Goal: Transaction & Acquisition: Download file/media

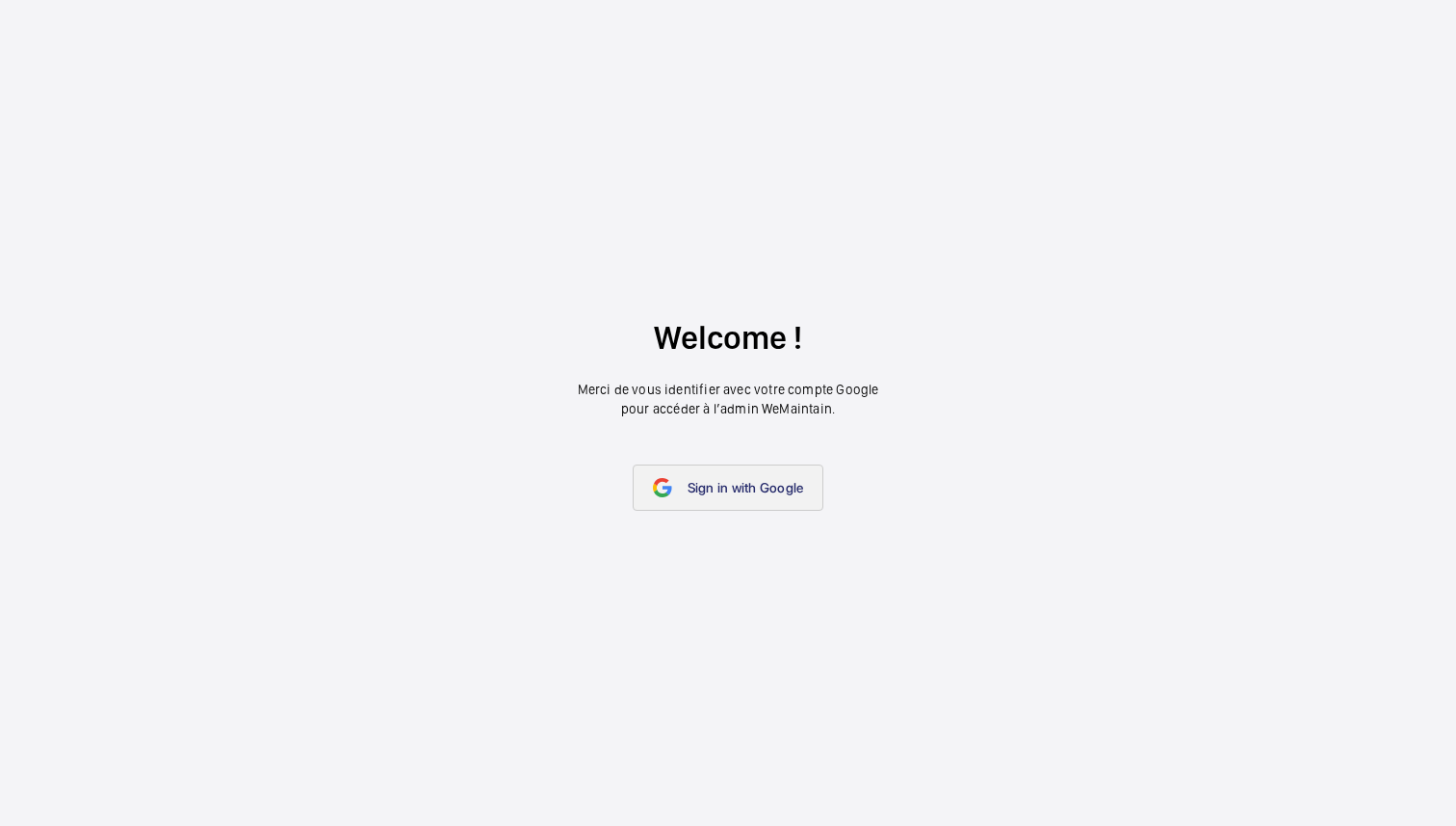
click at [732, 490] on span "Sign in with Google" at bounding box center [746, 487] width 116 height 16
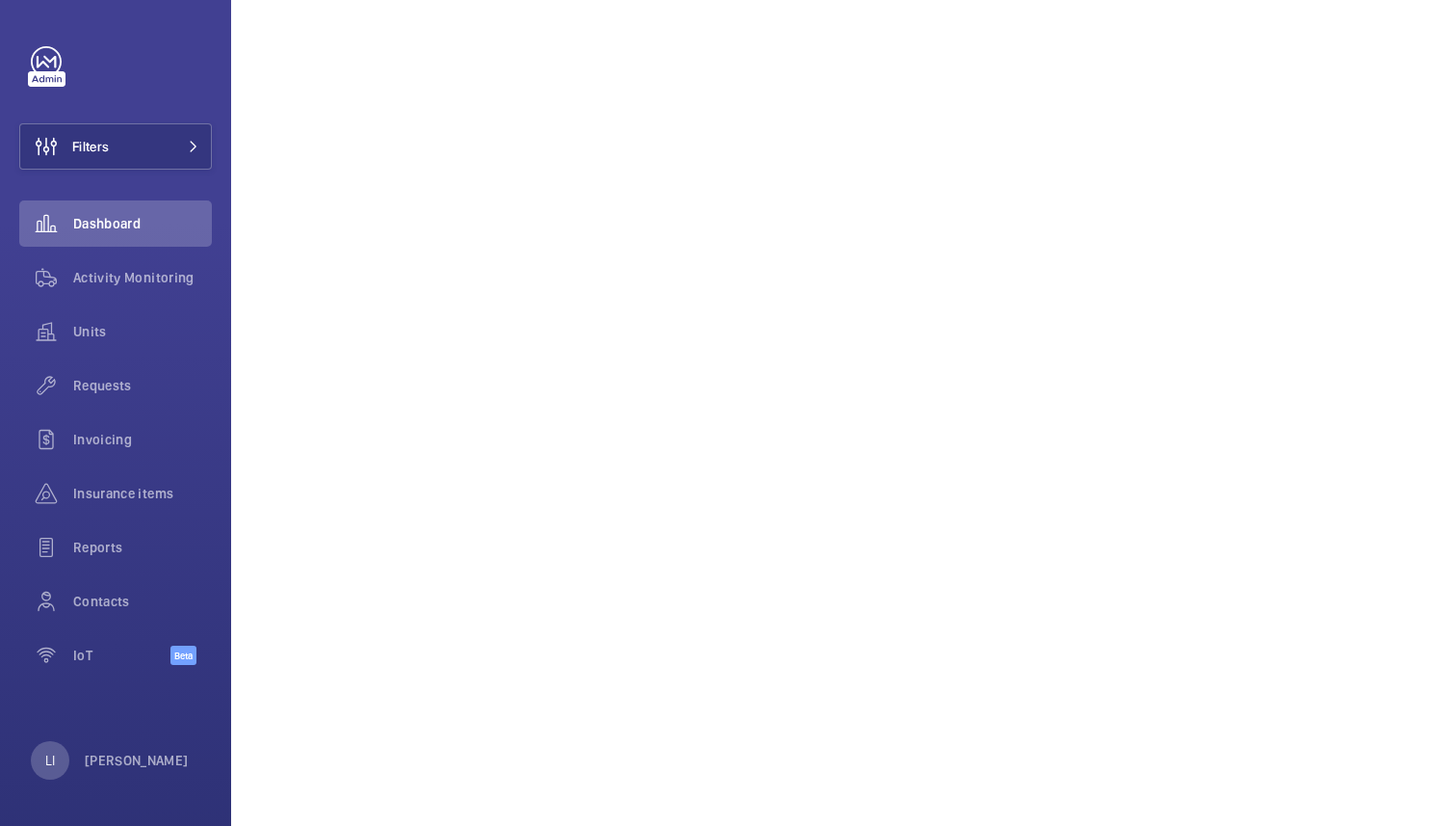
scroll to position [547, 0]
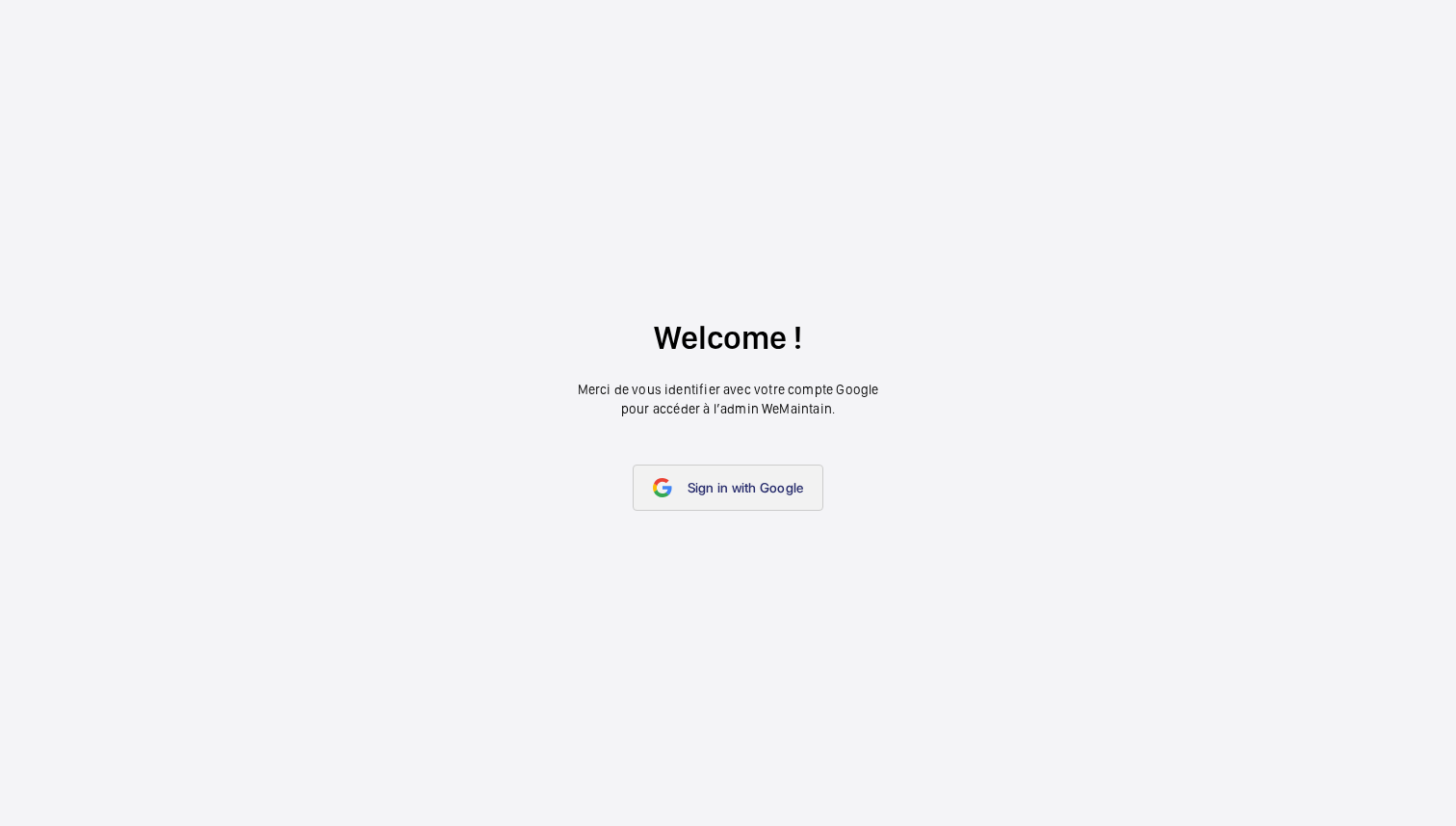
click at [722, 477] on link "Sign in with Google" at bounding box center [728, 487] width 192 height 46
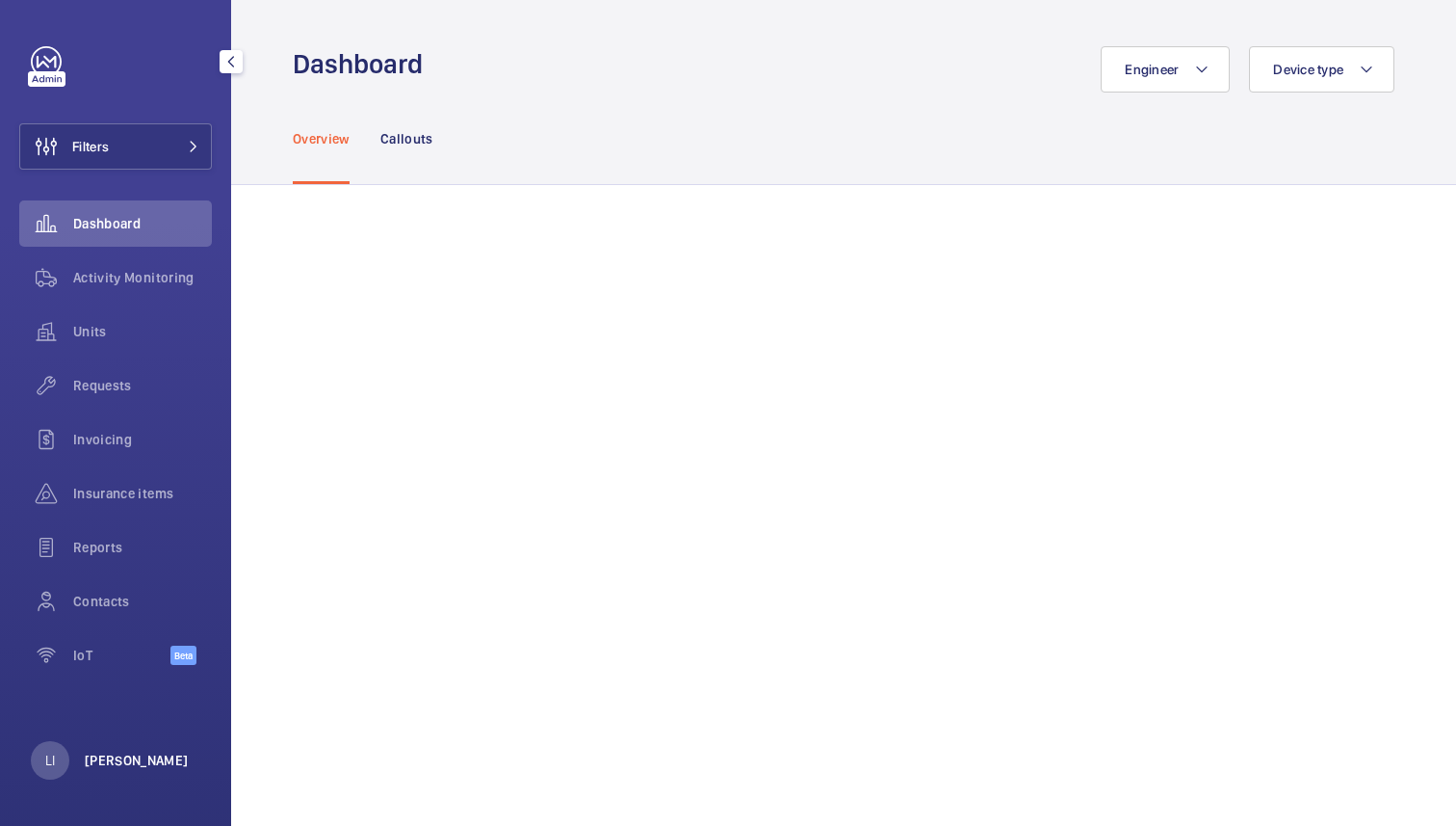
click at [126, 763] on p "[PERSON_NAME]" at bounding box center [137, 760] width 104 height 20
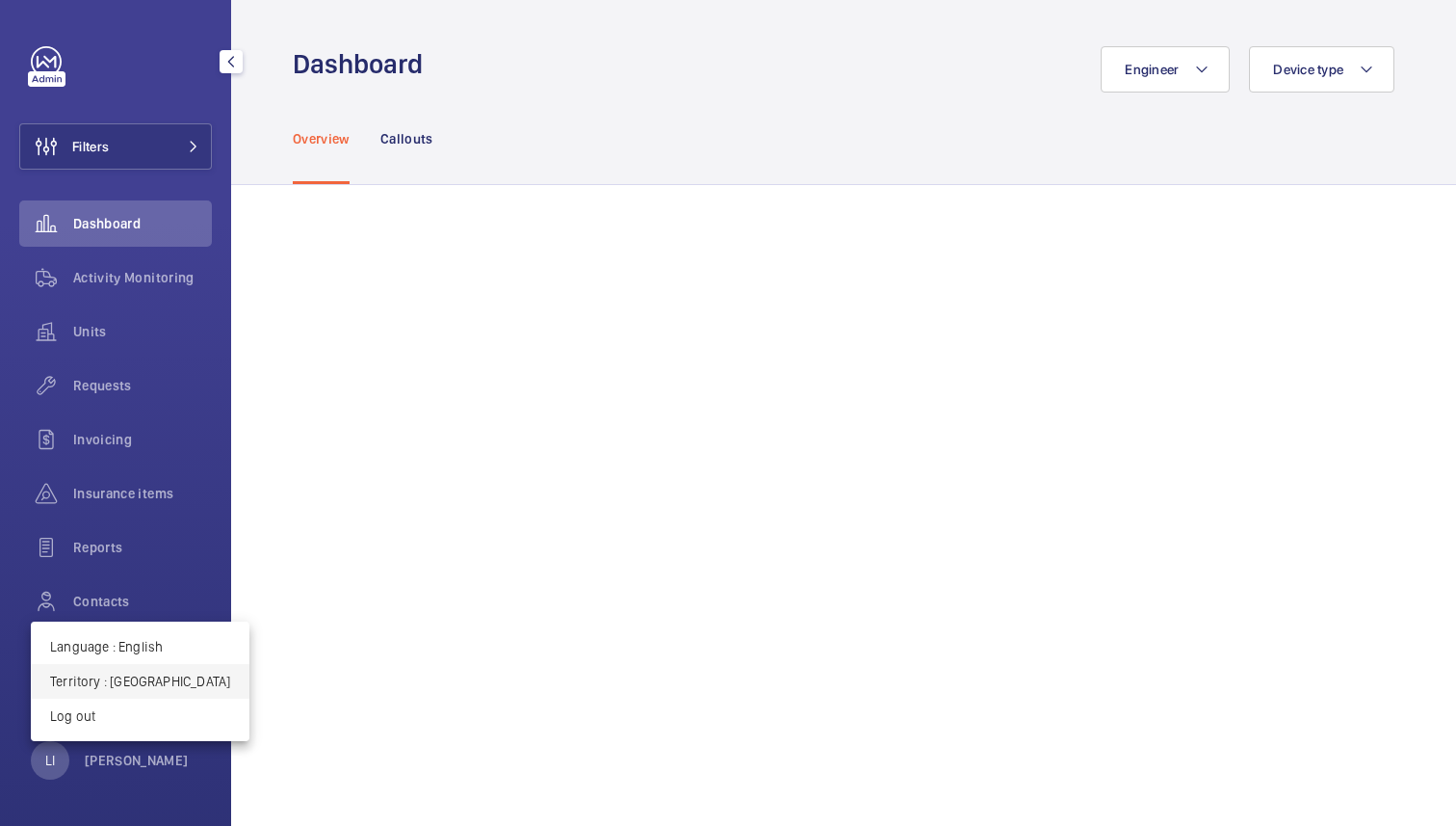
click at [153, 675] on p "Territory : [GEOGRAPHIC_DATA]" at bounding box center [140, 681] width 180 height 20
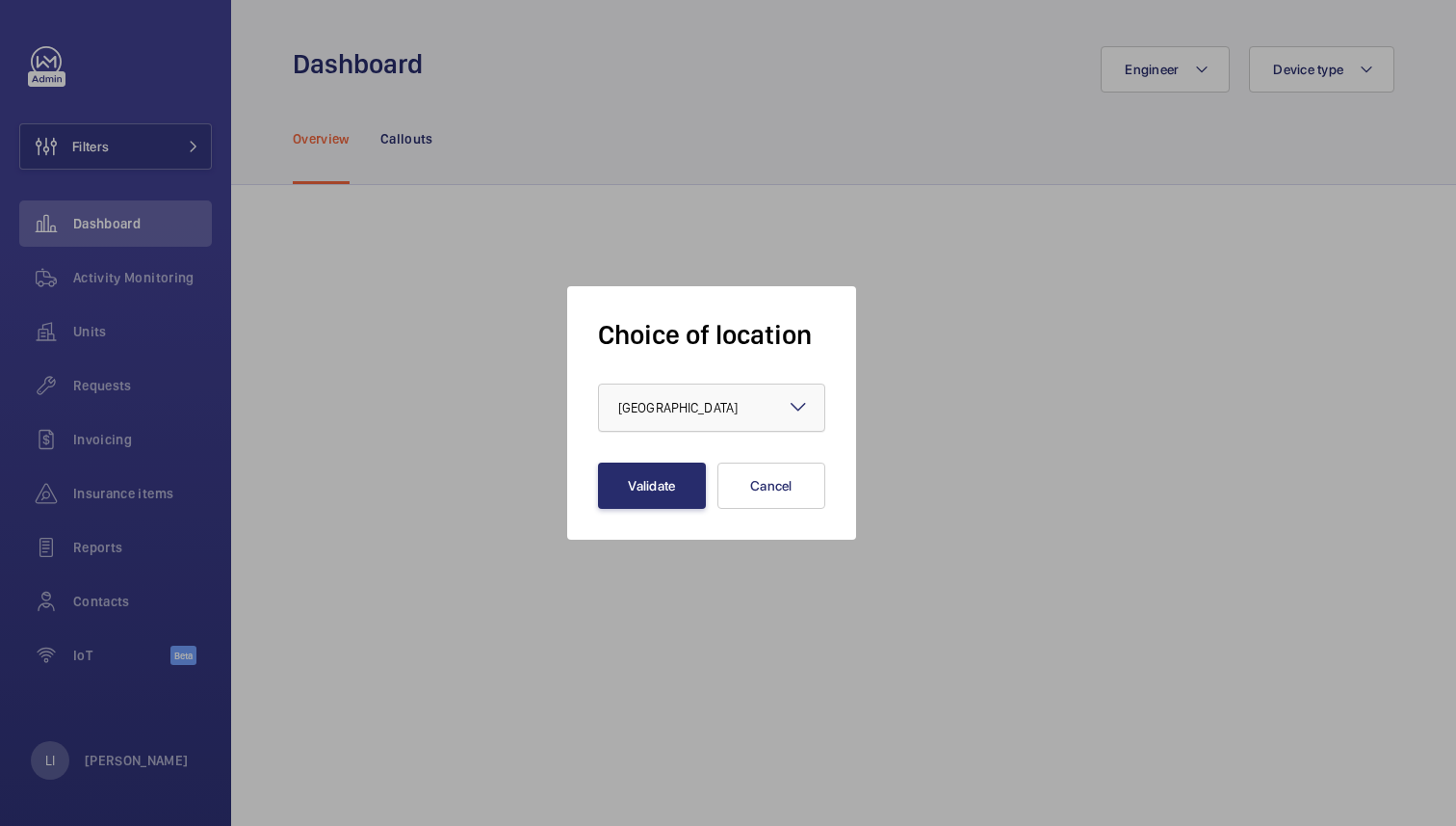
click at [739, 405] on div at bounding box center [712, 407] width 225 height 46
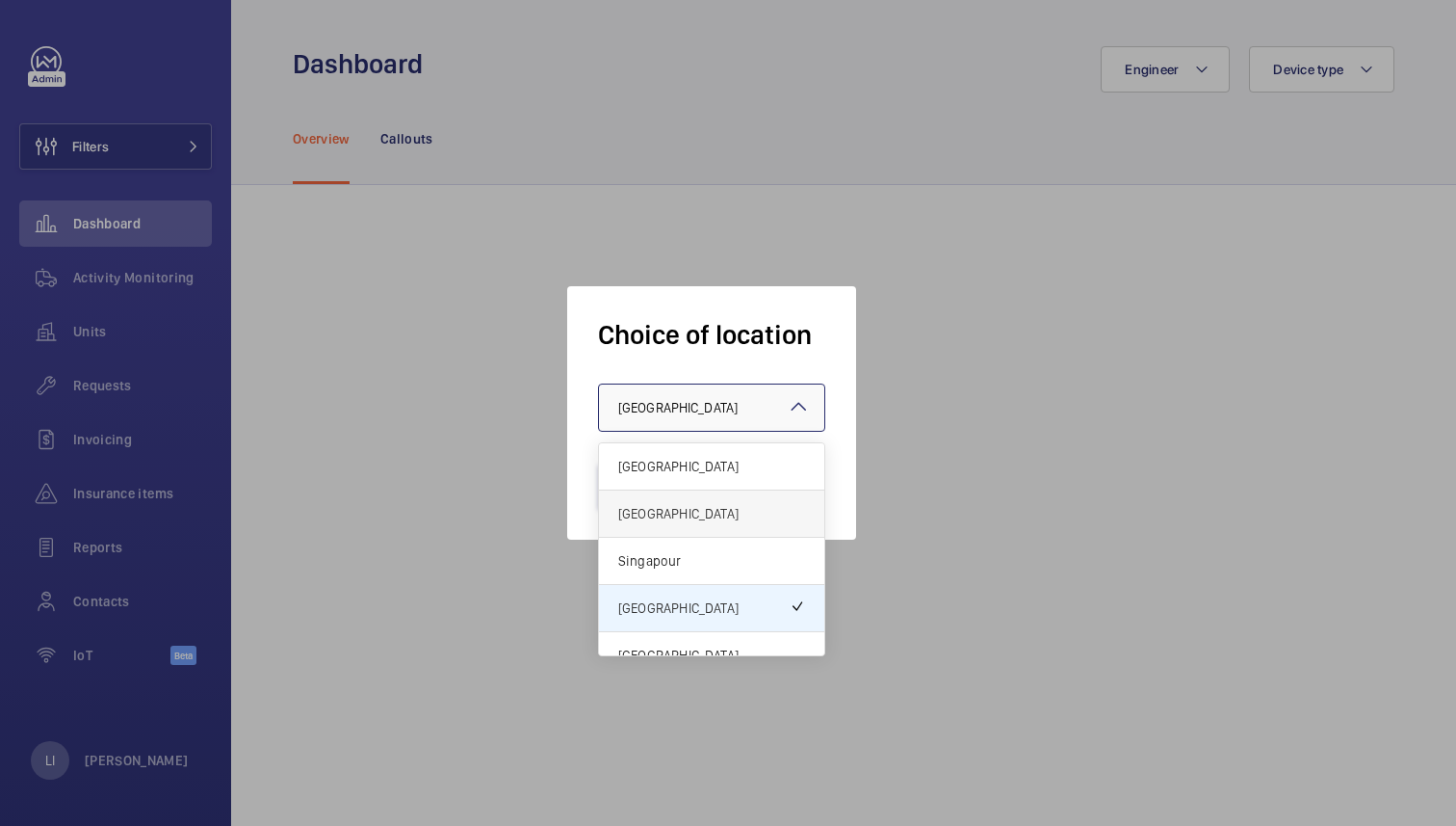
click at [688, 508] on span "[GEOGRAPHIC_DATA]" at bounding box center [712, 514] width 187 height 20
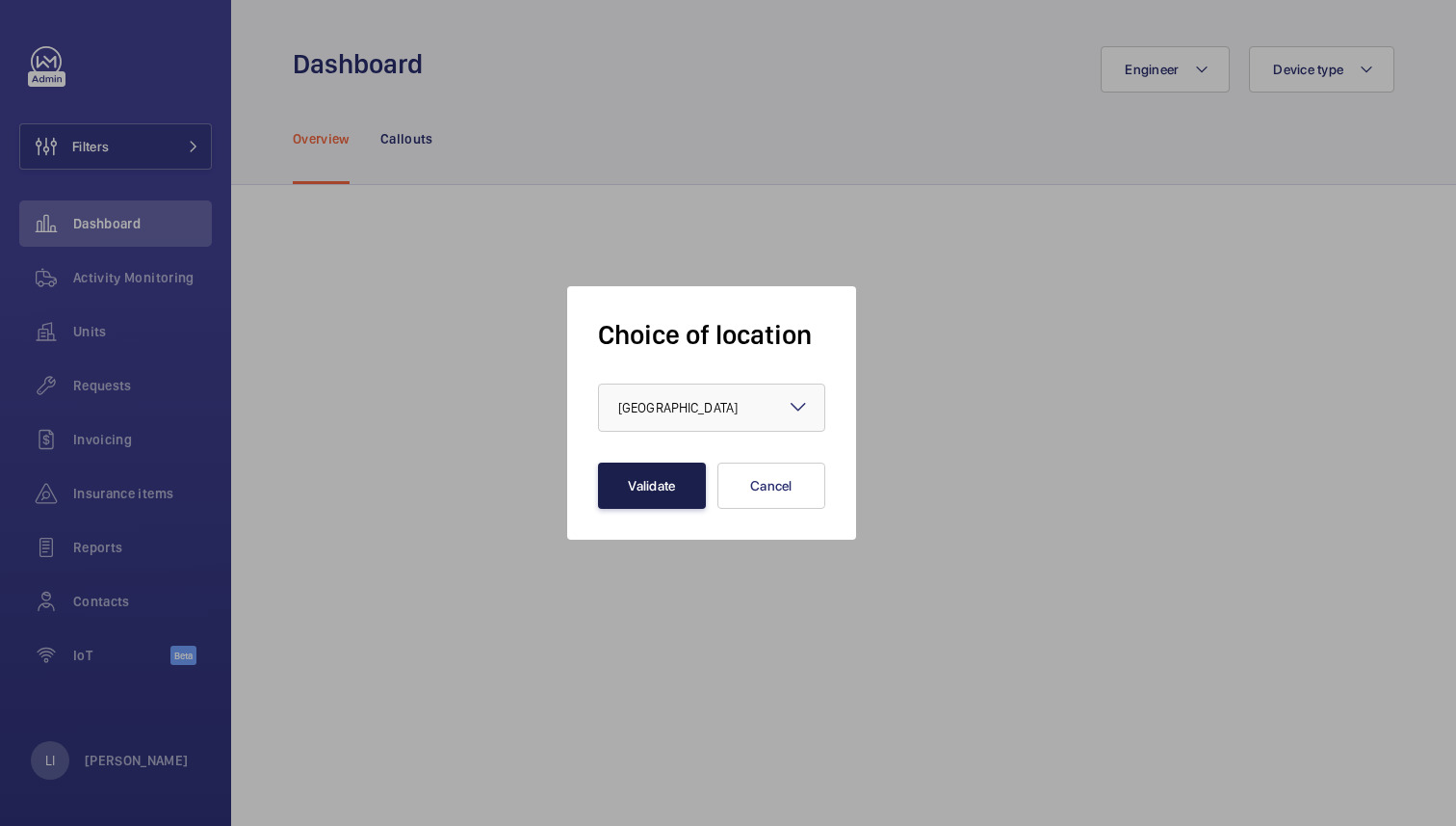
click at [664, 485] on button "Validate" at bounding box center [653, 485] width 108 height 46
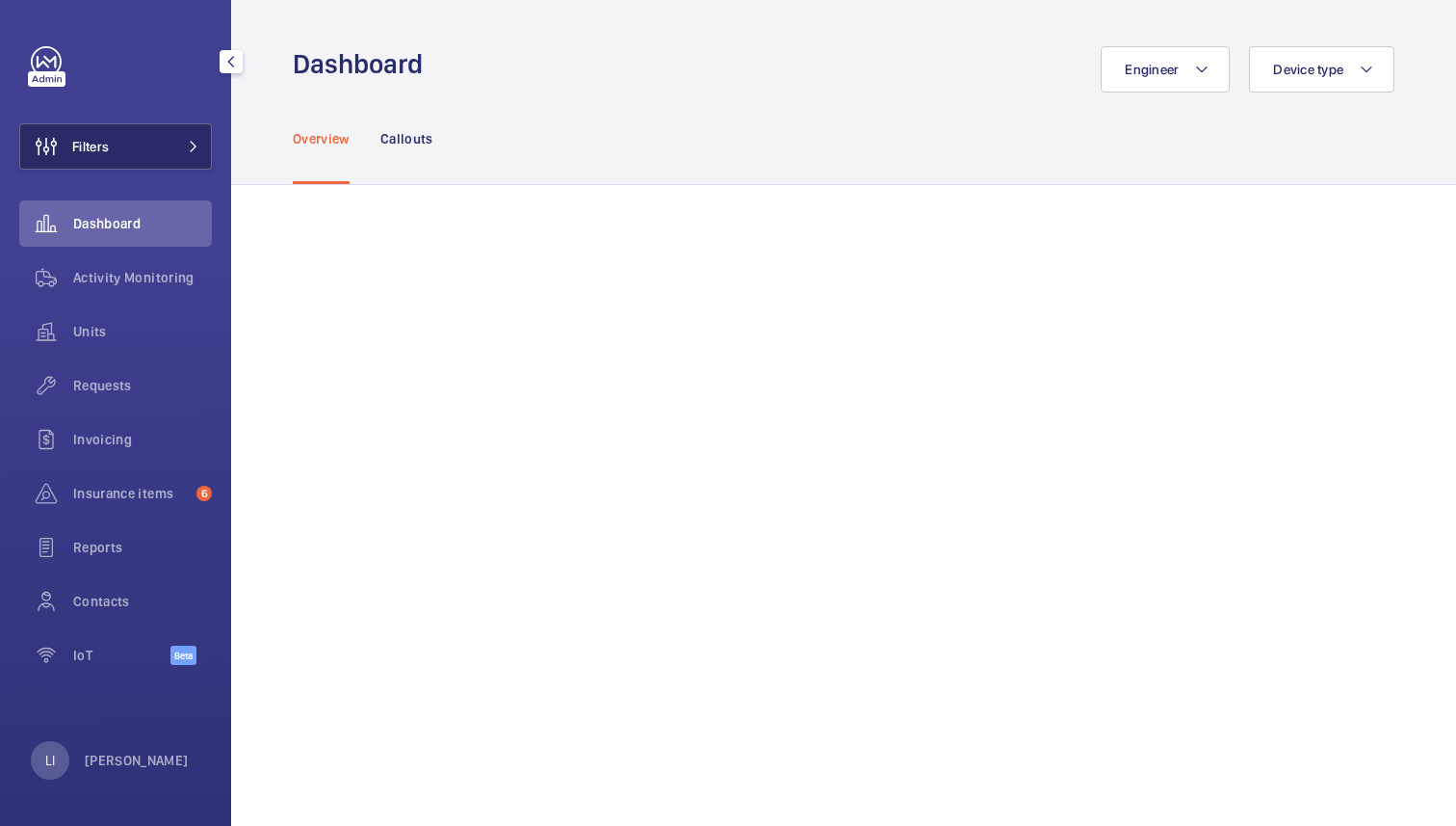
click at [80, 133] on span "Filters" at bounding box center [65, 146] width 89 height 46
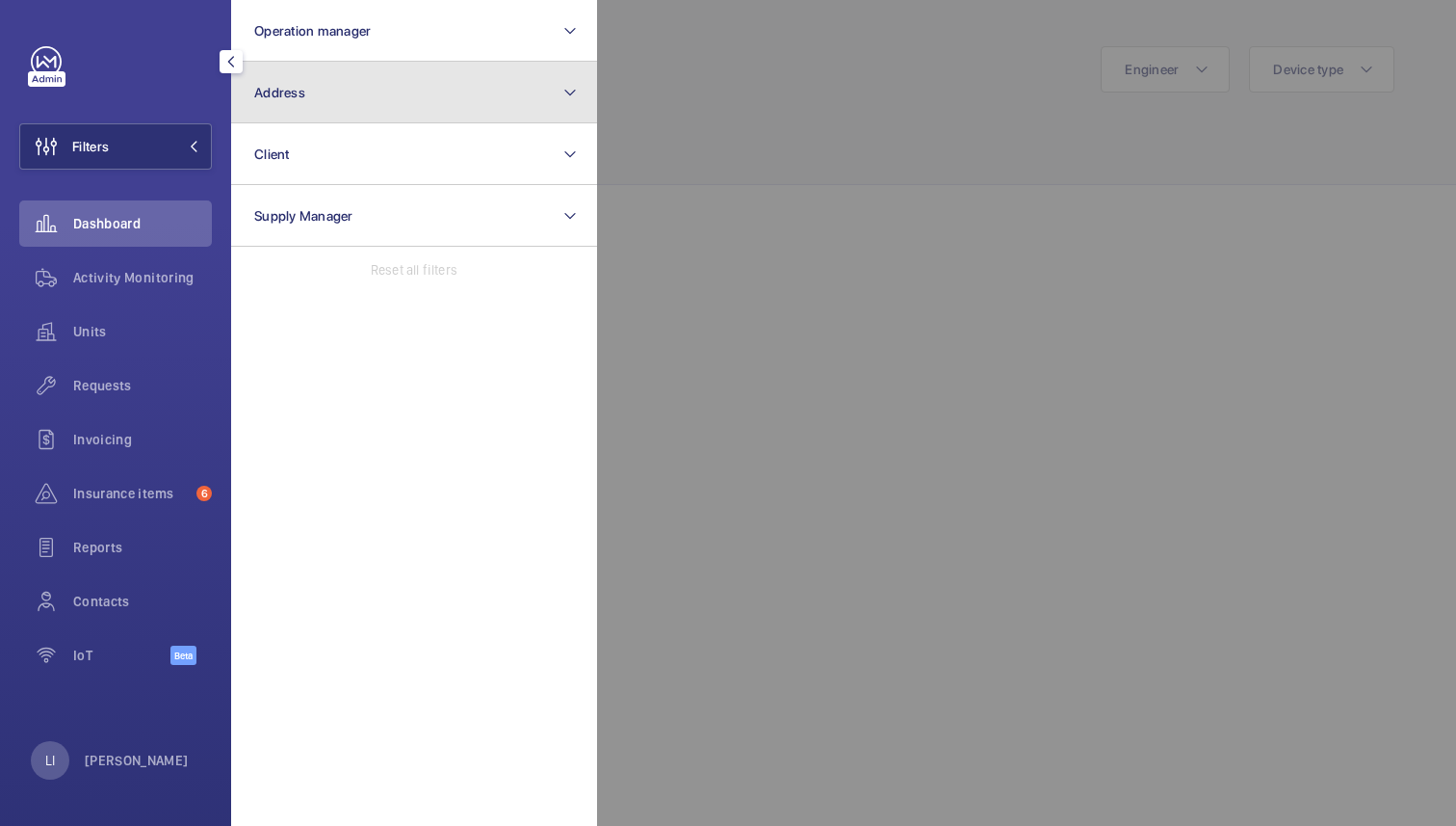
click at [339, 109] on button "Address" at bounding box center [414, 93] width 366 height 62
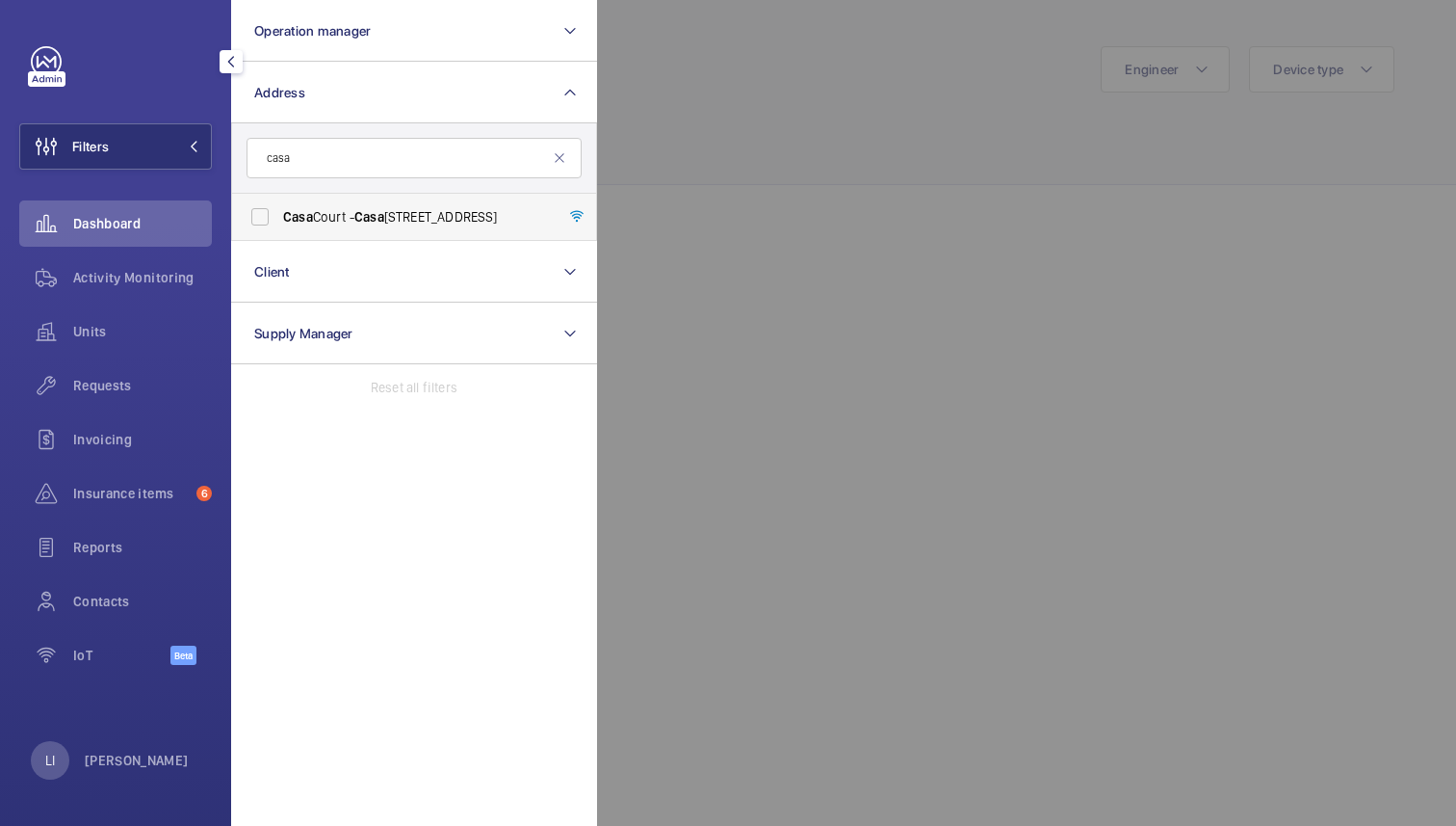
type input "casa"
click at [388, 226] on label "[GEOGRAPHIC_DATA]" at bounding box center [400, 217] width 336 height 46
click at [280, 226] on input "[GEOGRAPHIC_DATA]" at bounding box center [260, 217] width 38 height 38
checkbox input "true"
click at [835, 162] on div at bounding box center [1325, 413] width 1456 height 826
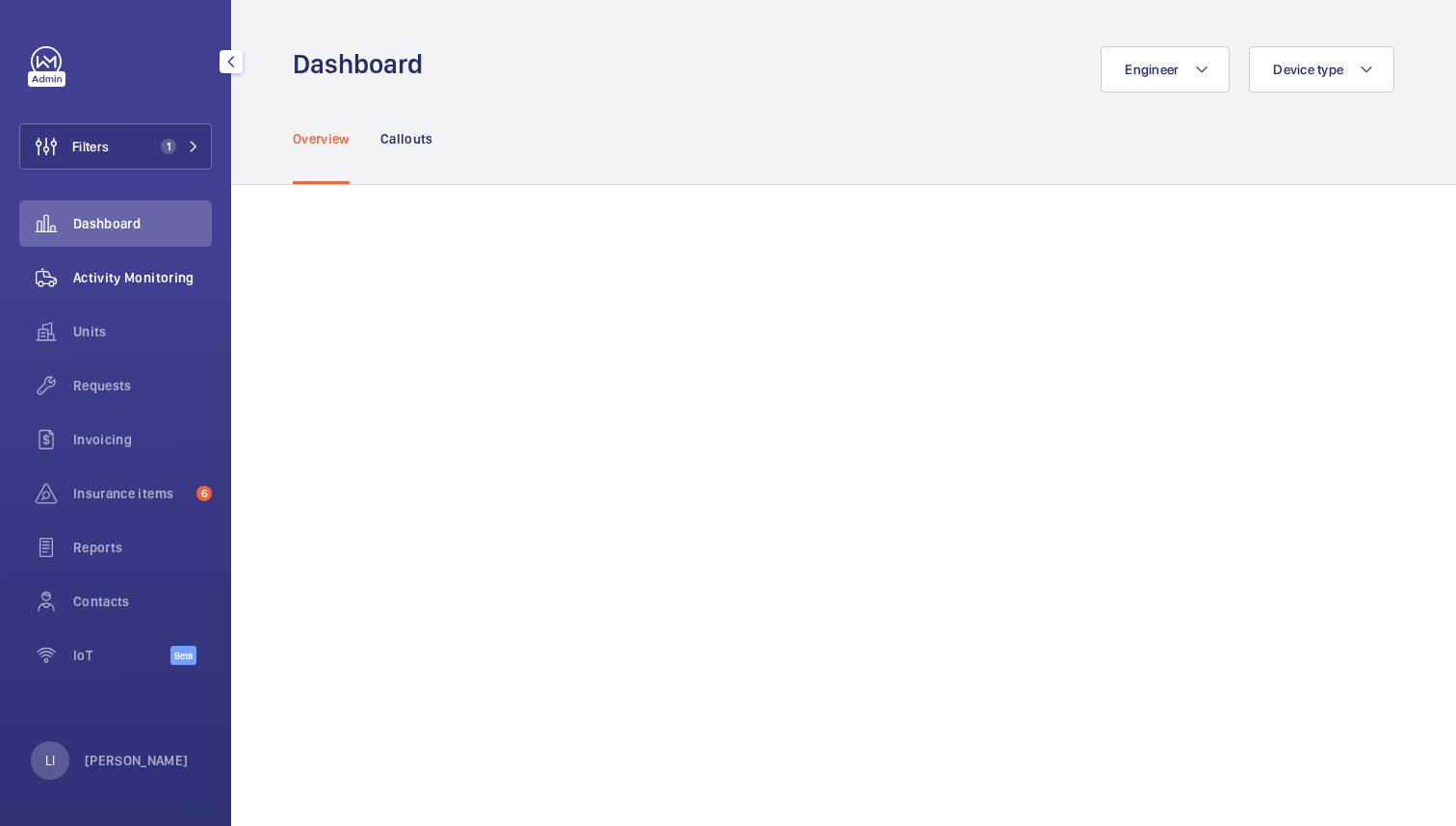
click at [124, 283] on span "Activity Monitoring" at bounding box center [142, 278] width 139 height 20
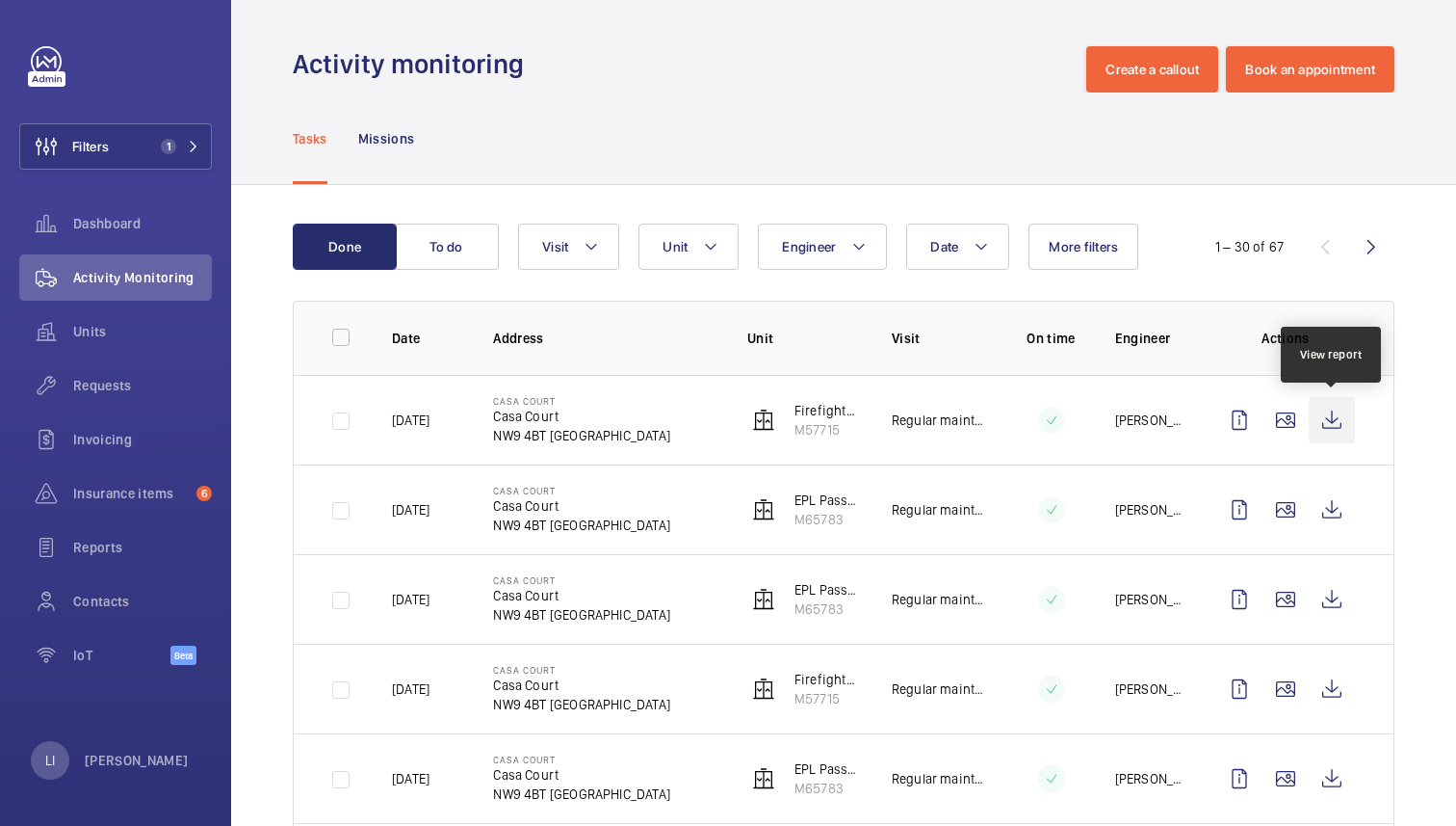
click at [1331, 416] on wm-front-icon-button at bounding box center [1332, 419] width 46 height 46
click at [1325, 408] on wm-front-icon-button at bounding box center [1332, 419] width 46 height 46
